Goal: Task Accomplishment & Management: Use online tool/utility

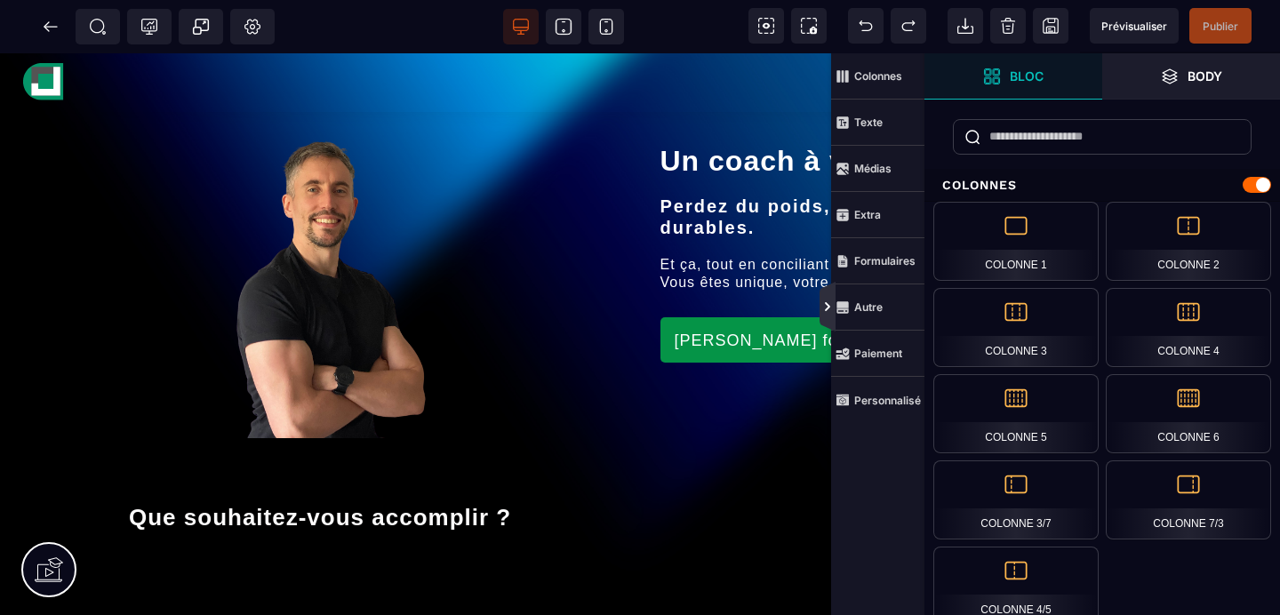
click at [824, 311] on icon at bounding box center [827, 307] width 14 height 14
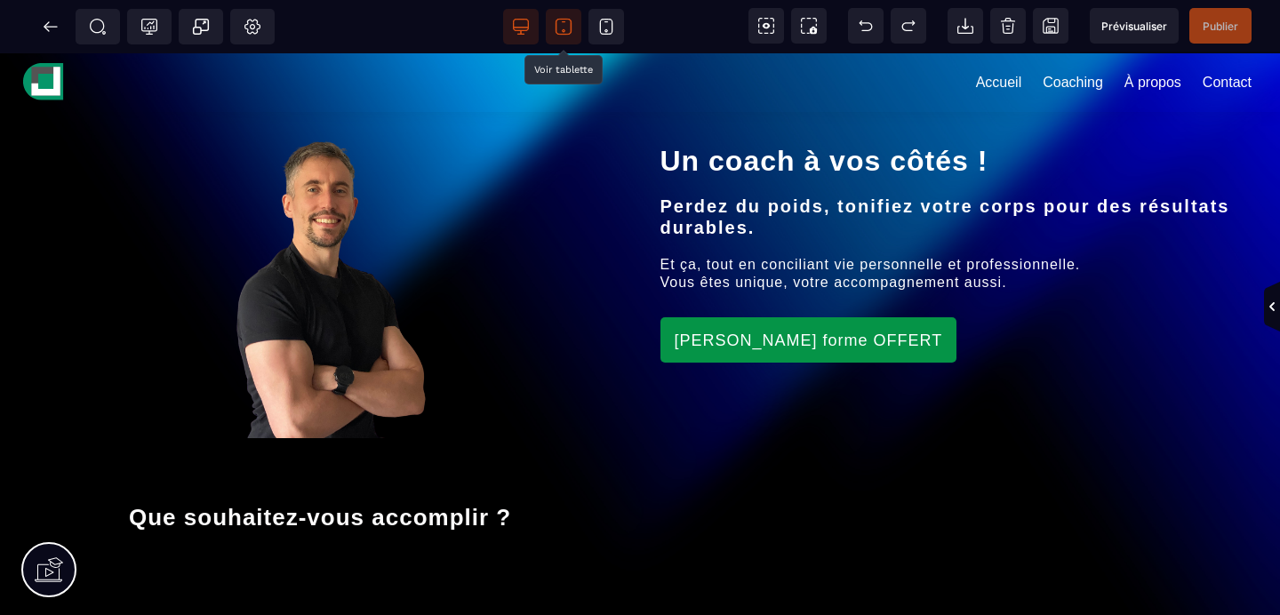
click at [563, 16] on span at bounding box center [564, 27] width 36 height 36
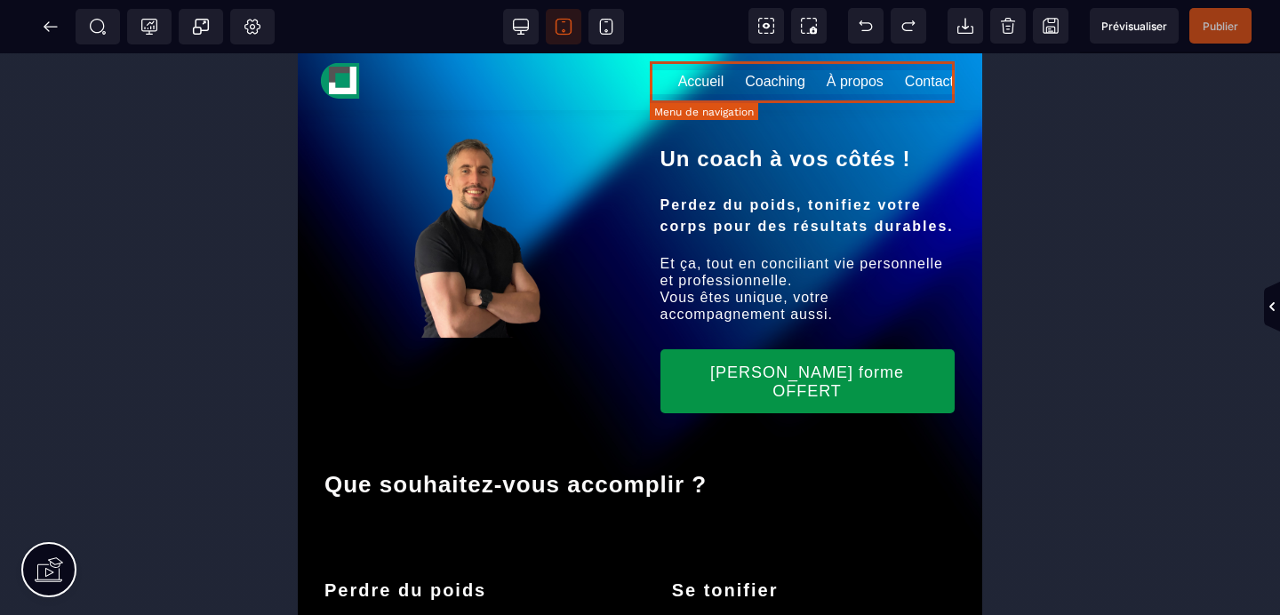
click at [712, 78] on nav "Accueil Coaching À propos Contact" at bounding box center [815, 81] width 297 height 41
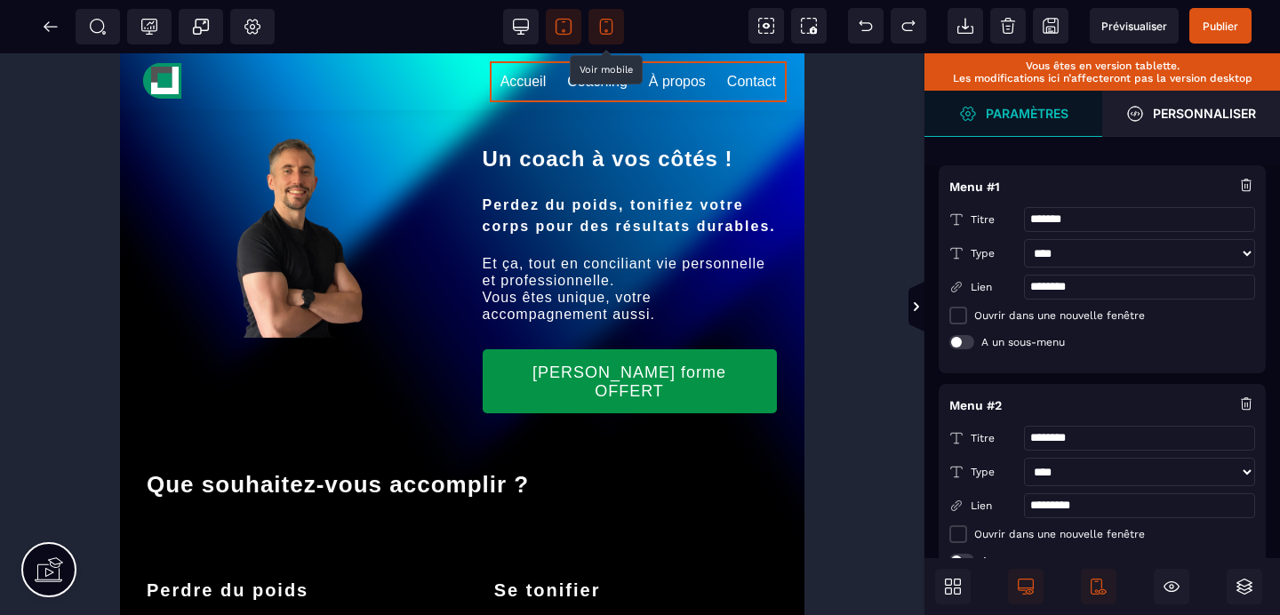
click at [603, 35] on icon at bounding box center [606, 27] width 18 height 18
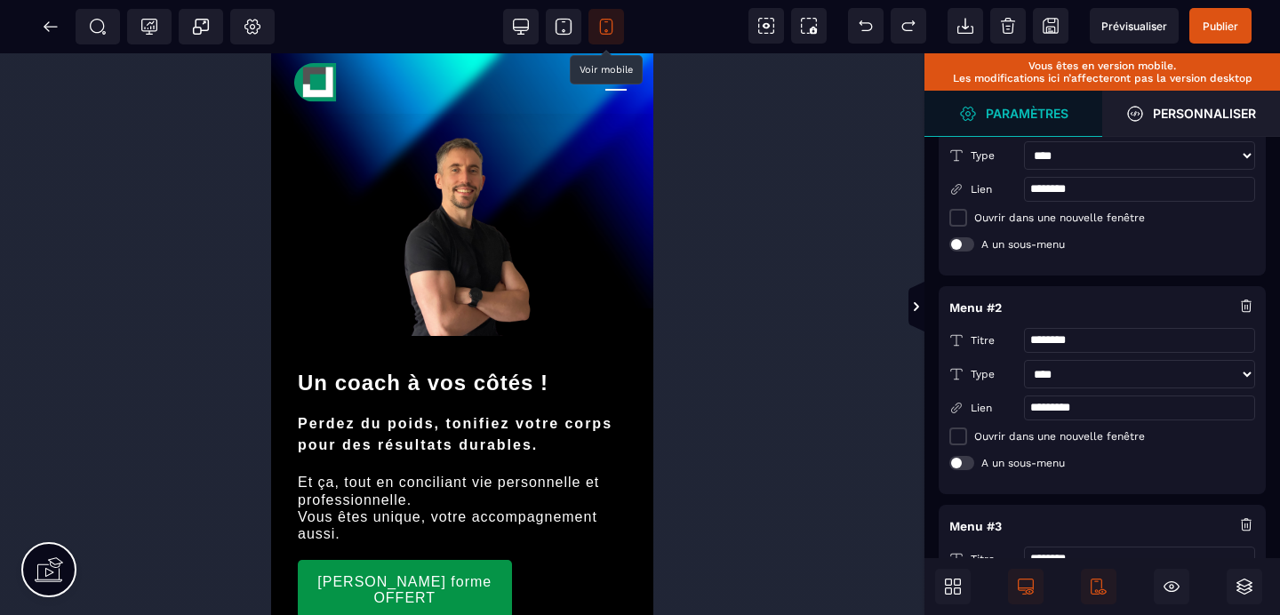
scroll to position [106, 0]
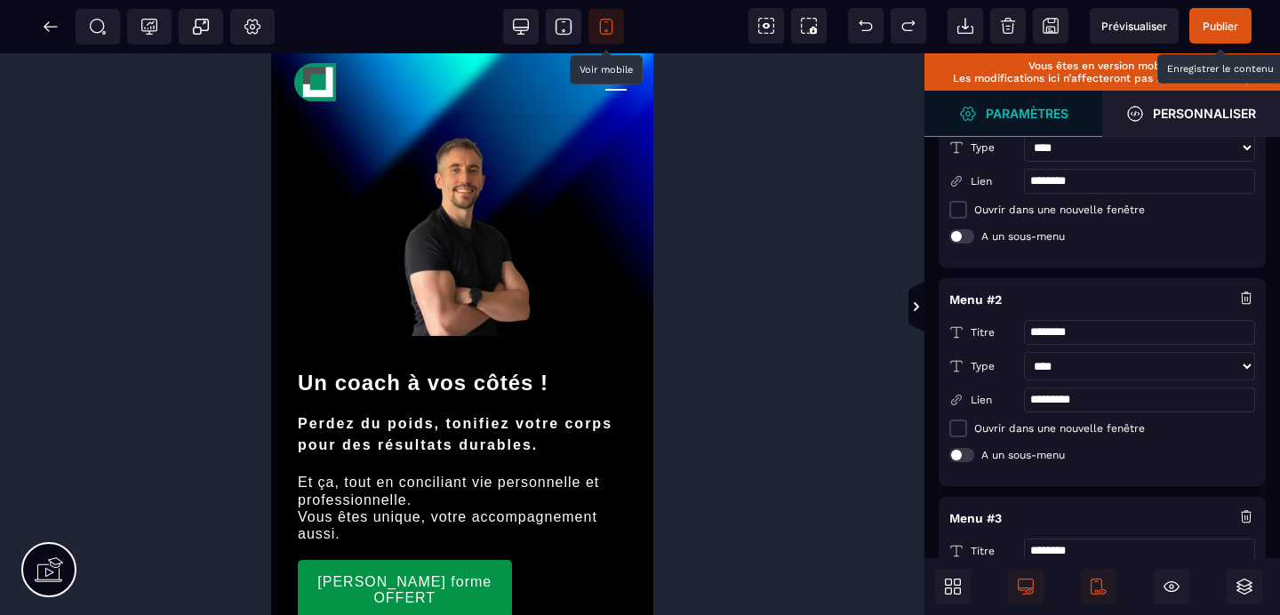
click at [1223, 36] on span "Publier" at bounding box center [1220, 26] width 62 height 36
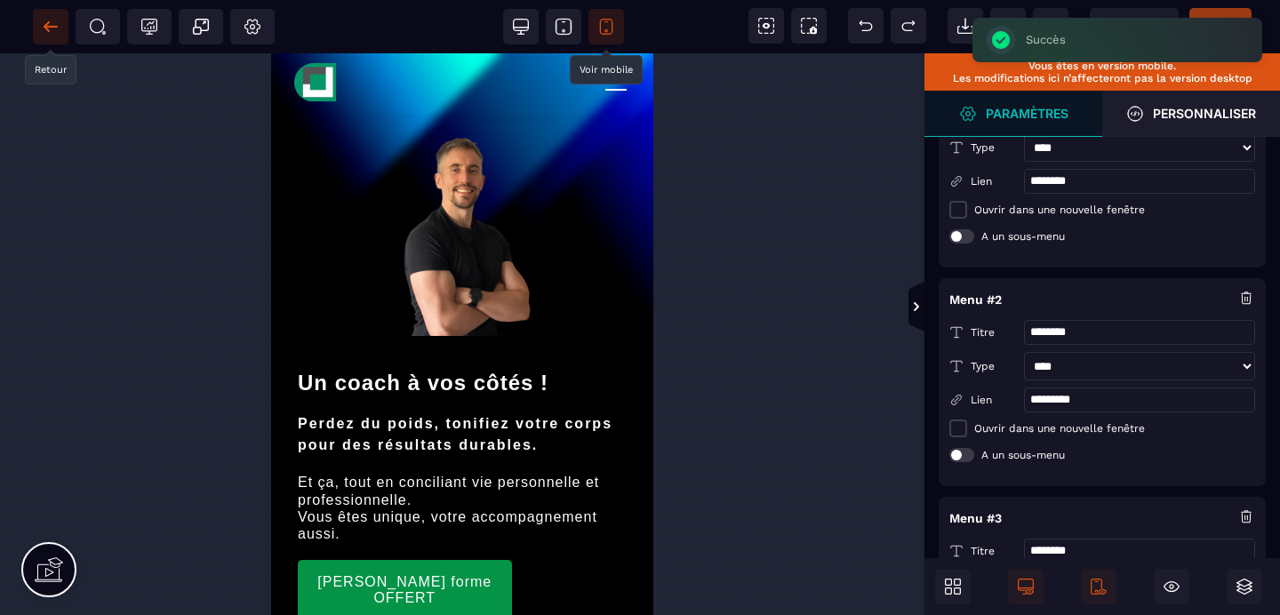
click at [44, 29] on icon at bounding box center [51, 27] width 18 height 18
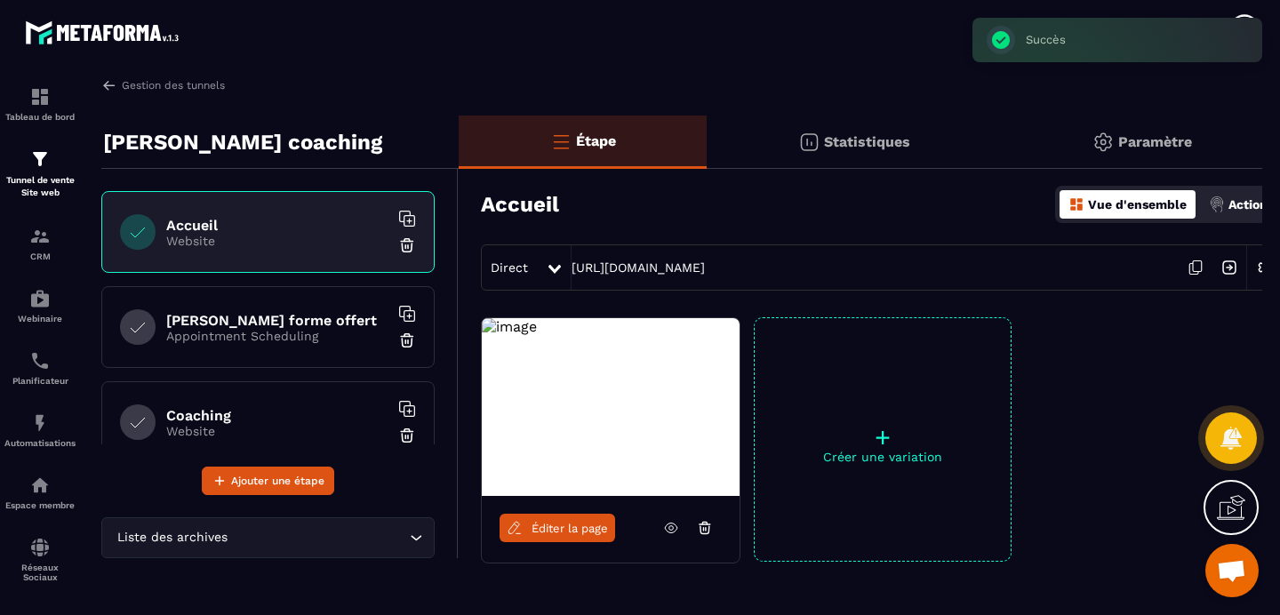
click at [263, 332] on p "Appointment Scheduling" at bounding box center [277, 336] width 222 height 14
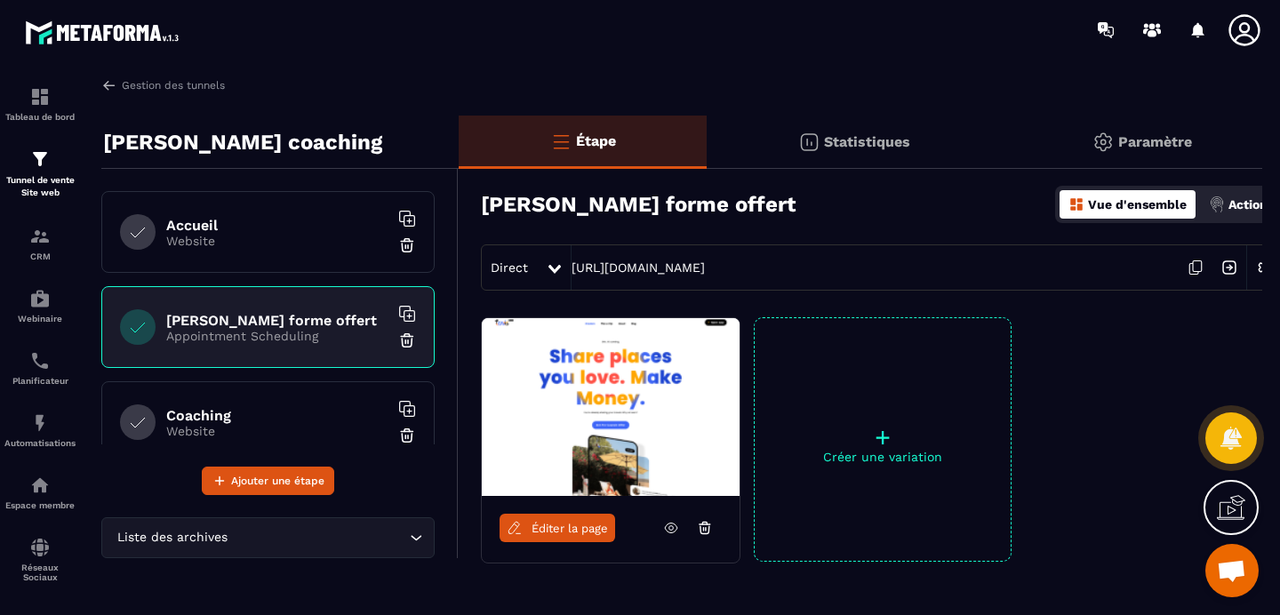
click at [260, 427] on p "Website" at bounding box center [277, 431] width 222 height 14
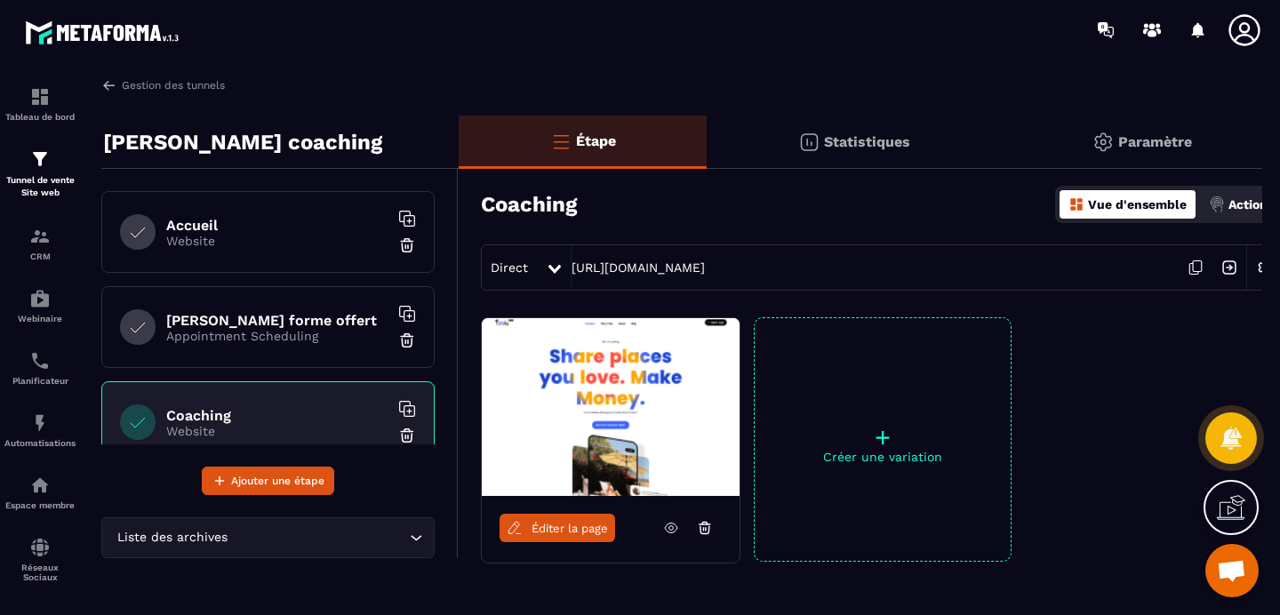
click at [205, 240] on p "Website" at bounding box center [277, 241] width 222 height 14
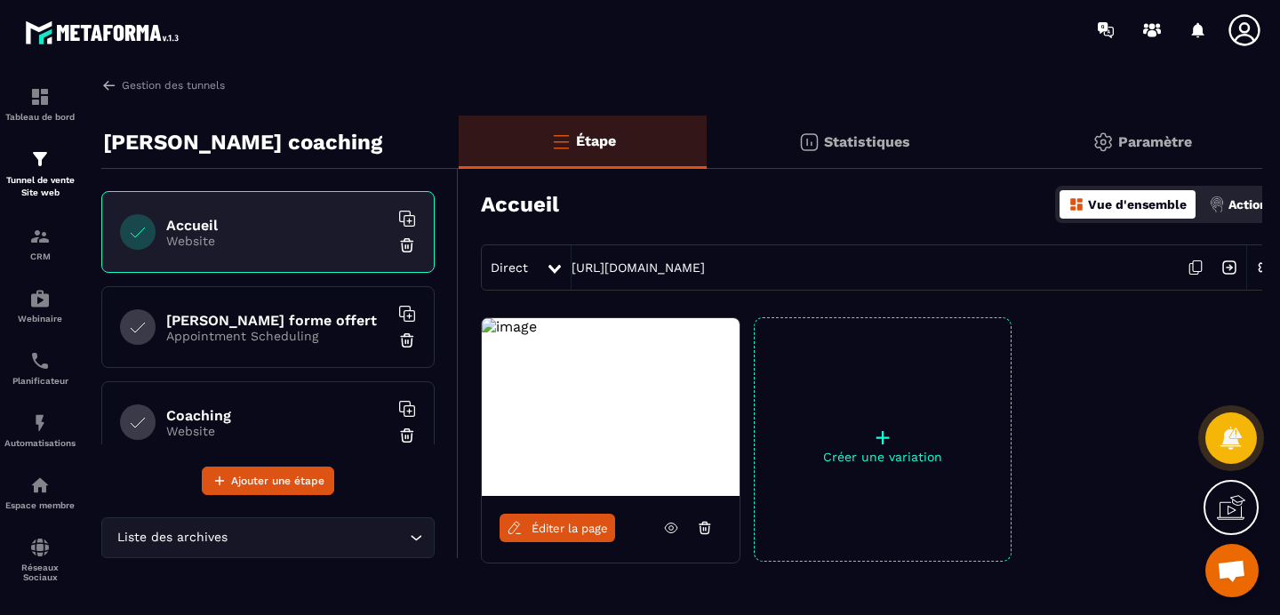
click at [565, 529] on span "Éditer la page" at bounding box center [569, 528] width 76 height 13
